Goal: Transaction & Acquisition: Purchase product/service

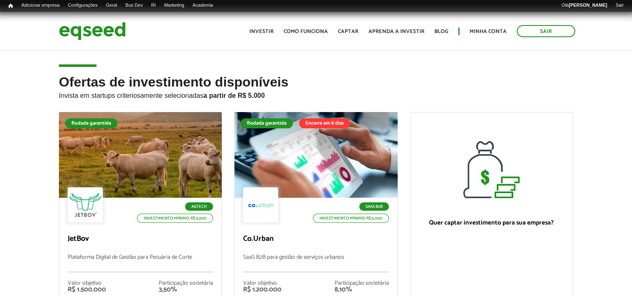
drag, startPoint x: 527, startPoint y: 79, endPoint x: 522, endPoint y: 80, distance: 5.3
click at [527, 79] on h2 "Ofertas de investimento disponíveis Invista em startups criteriosamente selecio…" at bounding box center [316, 93] width 514 height 37
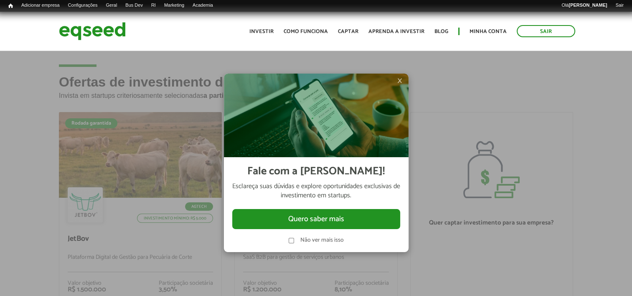
drag, startPoint x: 402, startPoint y: 81, endPoint x: 406, endPoint y: 90, distance: 9.8
click at [402, 81] on span "×" at bounding box center [399, 81] width 5 height 10
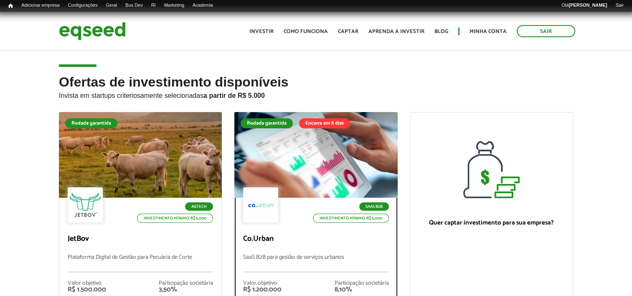
click at [328, 144] on div at bounding box center [316, 155] width 196 height 103
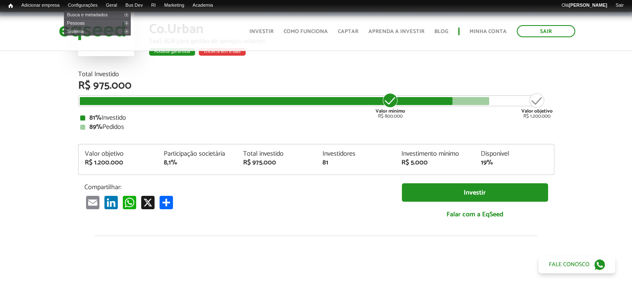
scroll to position [84, 0]
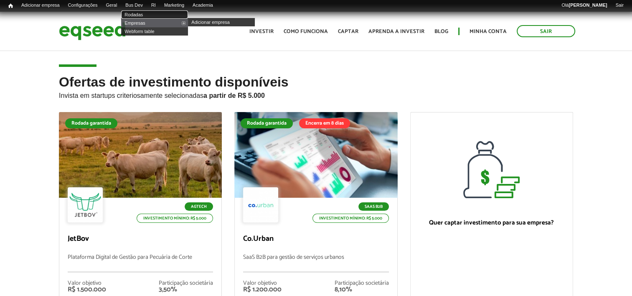
click at [145, 14] on link "Rodadas" at bounding box center [154, 14] width 67 height 8
